Goal: Task Accomplishment & Management: Use online tool/utility

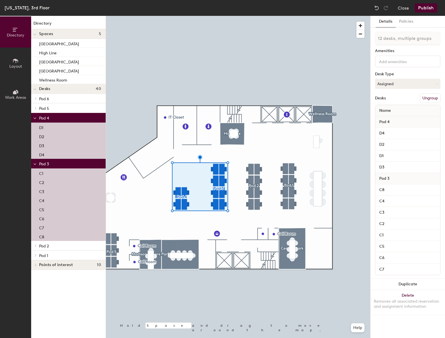
click at [422, 99] on button "Ungroup" at bounding box center [429, 98] width 21 height 10
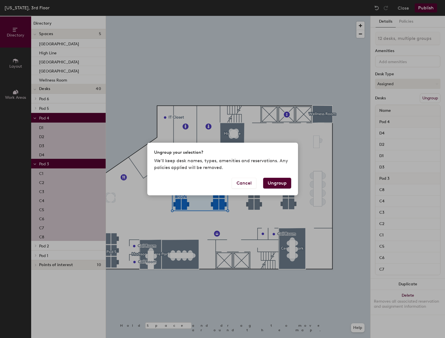
click at [280, 184] on button "Ungroup" at bounding box center [277, 183] width 28 height 11
type input "12 desks"
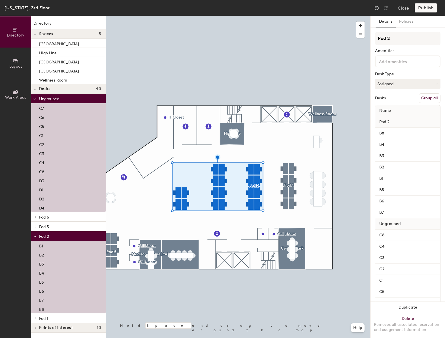
click at [425, 98] on button "Group all" at bounding box center [429, 98] width 22 height 10
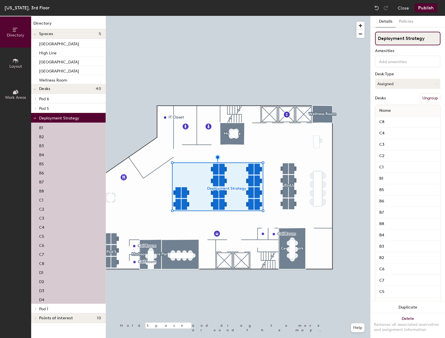
type input "Deployment Strategy"
click at [359, 16] on div at bounding box center [238, 16] width 264 height 0
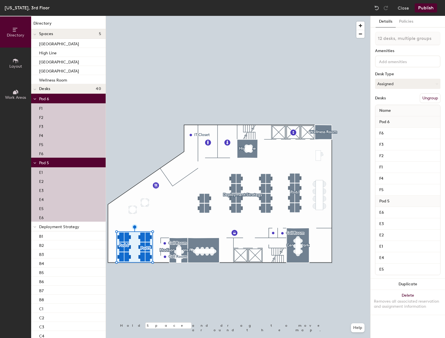
click at [433, 96] on button "Ungroup" at bounding box center [429, 98] width 21 height 10
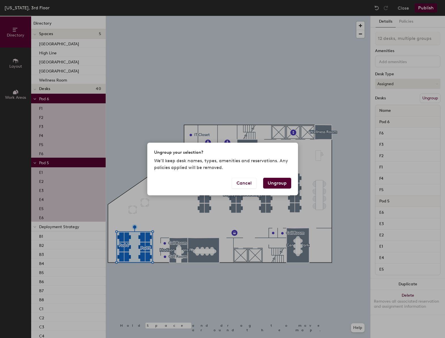
click at [281, 183] on button "Ungroup" at bounding box center [277, 183] width 28 height 11
type input "12 desks"
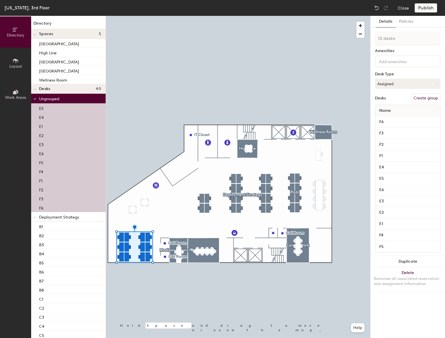
click at [421, 98] on button "Create group" at bounding box center [425, 98] width 29 height 10
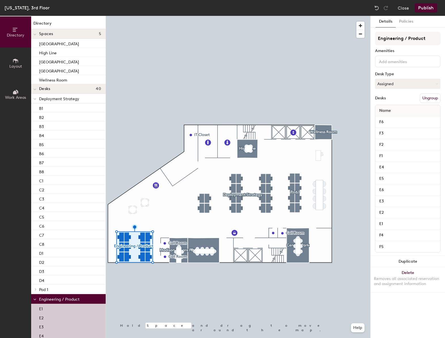
type input "Engineering / Product"
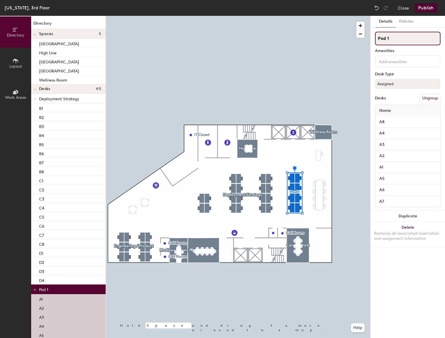
click at [411, 38] on input "Pod 1" at bounding box center [407, 39] width 65 height 14
type input "Recruiting / Ops"
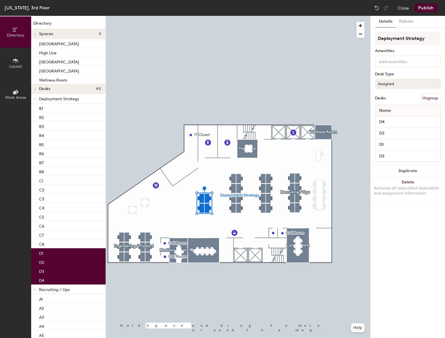
click at [404, 85] on button "Assigned" at bounding box center [407, 84] width 65 height 10
click at [392, 117] on div "Hoteled" at bounding box center [403, 118] width 57 height 8
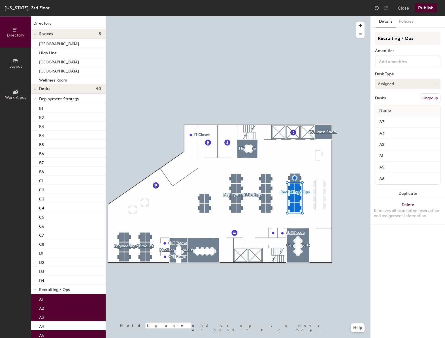
click at [393, 87] on button "Assigned" at bounding box center [407, 84] width 65 height 10
click at [389, 117] on div "Hoteled" at bounding box center [403, 118] width 57 height 8
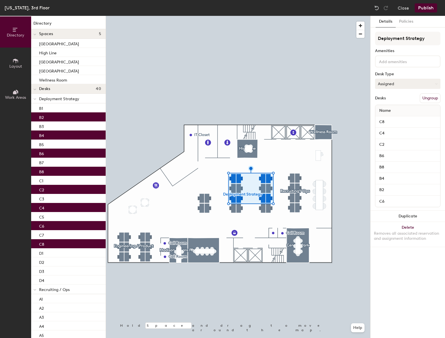
click at [396, 84] on button "Assigned" at bounding box center [407, 84] width 65 height 10
click at [389, 116] on div "Hoteled" at bounding box center [403, 118] width 57 height 8
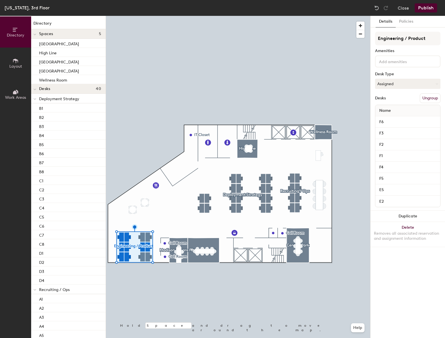
click at [395, 78] on div "Engineering / Product Amenities Desk Type Assigned Desks Ungroup Name F6 F3 F2 …" at bounding box center [407, 121] width 65 height 179
click at [396, 82] on button "Assigned" at bounding box center [407, 84] width 65 height 10
click at [392, 117] on div "Hoteled" at bounding box center [403, 118] width 57 height 8
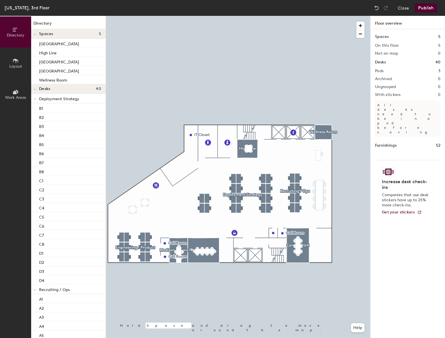
click at [424, 8] on button "Publish" at bounding box center [425, 7] width 22 height 9
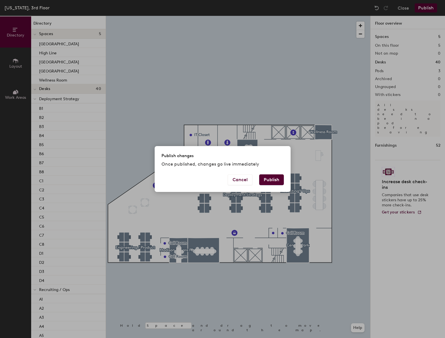
click at [275, 179] on button "Publish" at bounding box center [271, 179] width 25 height 11
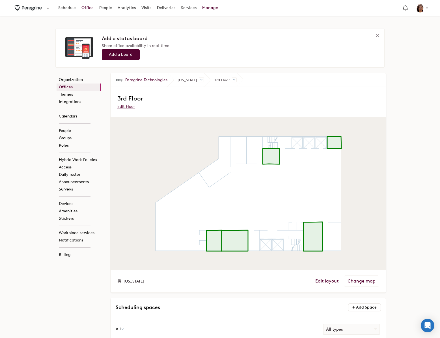
click at [88, 6] on link "Office" at bounding box center [88, 8] width 18 height 10
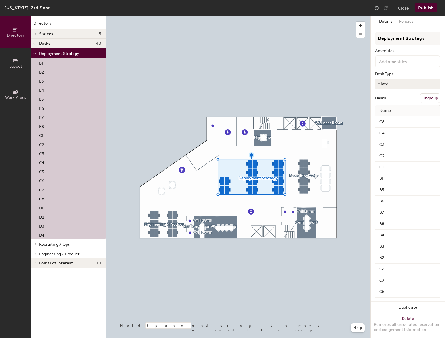
click at [423, 98] on button "Ungroup" at bounding box center [429, 98] width 21 height 10
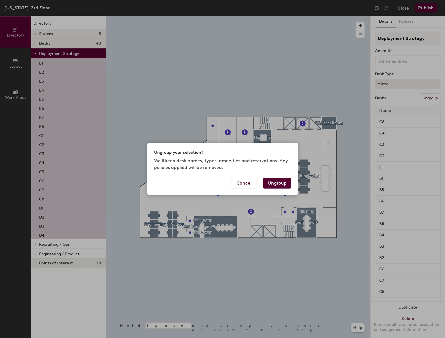
click at [276, 182] on button "Ungroup" at bounding box center [277, 183] width 28 height 11
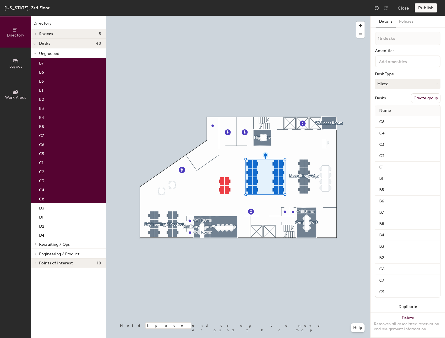
click at [417, 97] on button "Create group" at bounding box center [425, 98] width 29 height 10
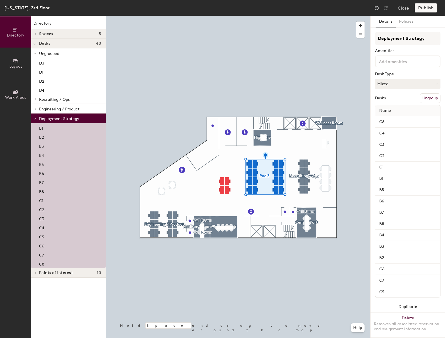
type input "Deployment Strategy"
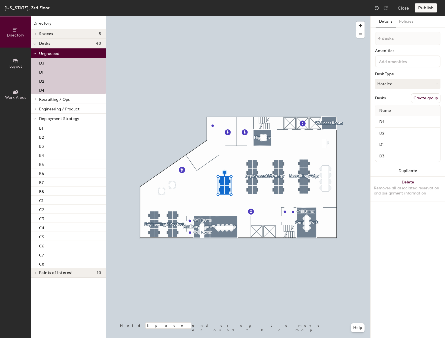
click at [428, 99] on button "Create group" at bounding box center [425, 98] width 29 height 10
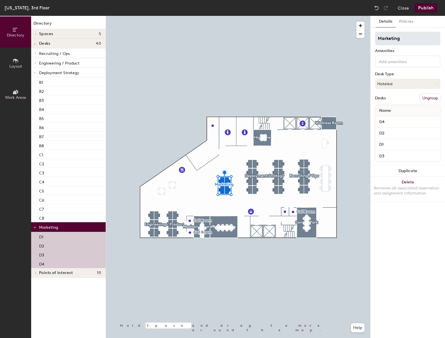
type input "Marketing"
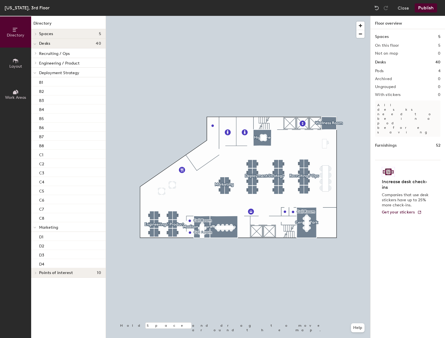
click at [425, 8] on button "Publish" at bounding box center [425, 7] width 22 height 9
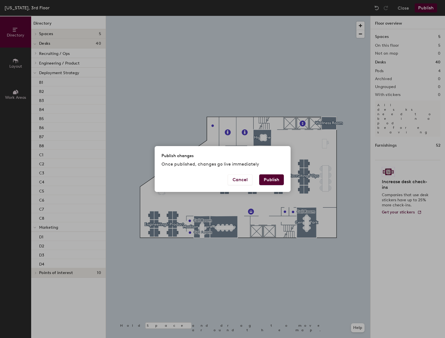
drag, startPoint x: 268, startPoint y: 177, endPoint x: 306, endPoint y: 158, distance: 42.5
click at [268, 177] on button "Publish" at bounding box center [271, 179] width 25 height 11
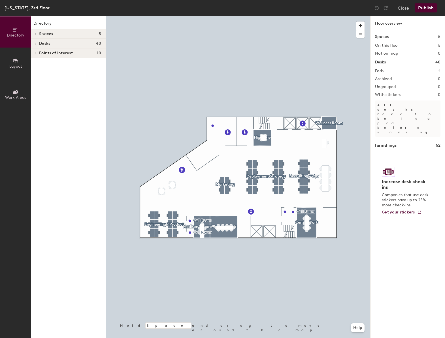
click at [226, 16] on div at bounding box center [238, 16] width 264 height 0
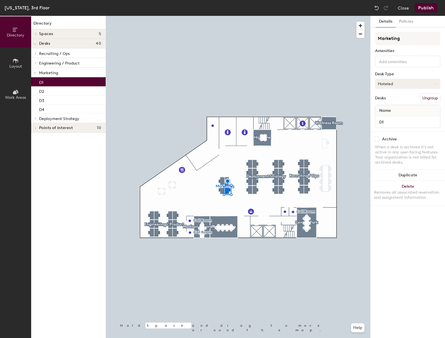
click at [403, 84] on button "Hoteled" at bounding box center [407, 84] width 65 height 10
click at [401, 100] on div "Assigned" at bounding box center [403, 101] width 57 height 8
click at [432, 10] on button "Publish" at bounding box center [425, 7] width 22 height 9
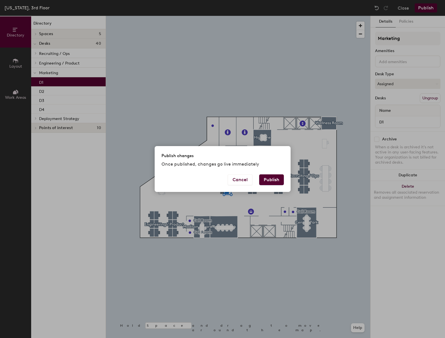
drag, startPoint x: 272, startPoint y: 182, endPoint x: 277, endPoint y: 182, distance: 5.4
click at [272, 182] on button "Publish" at bounding box center [271, 179] width 25 height 11
